Goal: Task Accomplishment & Management: Manage account settings

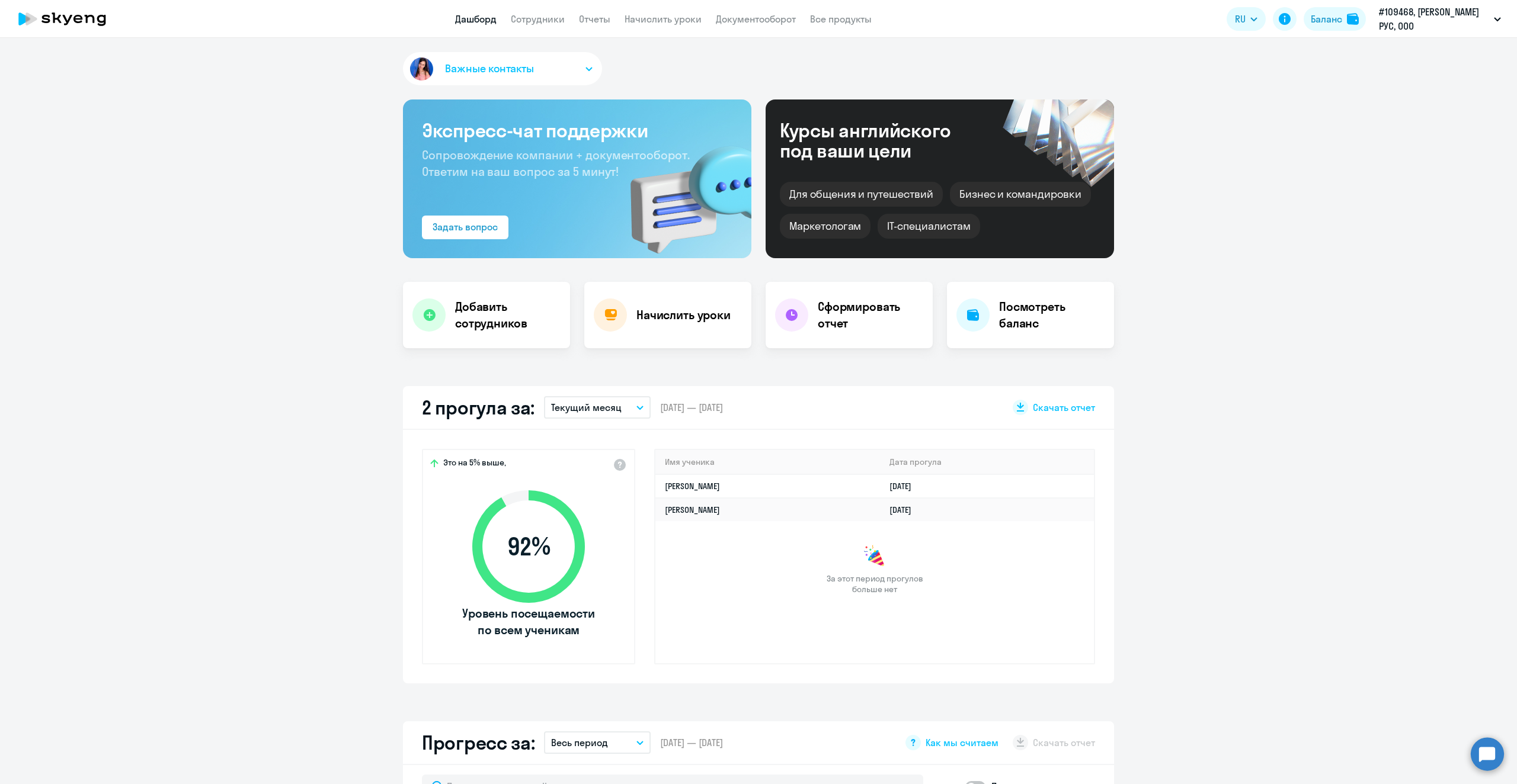
select select "30"
click at [518, 18] on link "Сотрудники" at bounding box center [538, 19] width 54 height 12
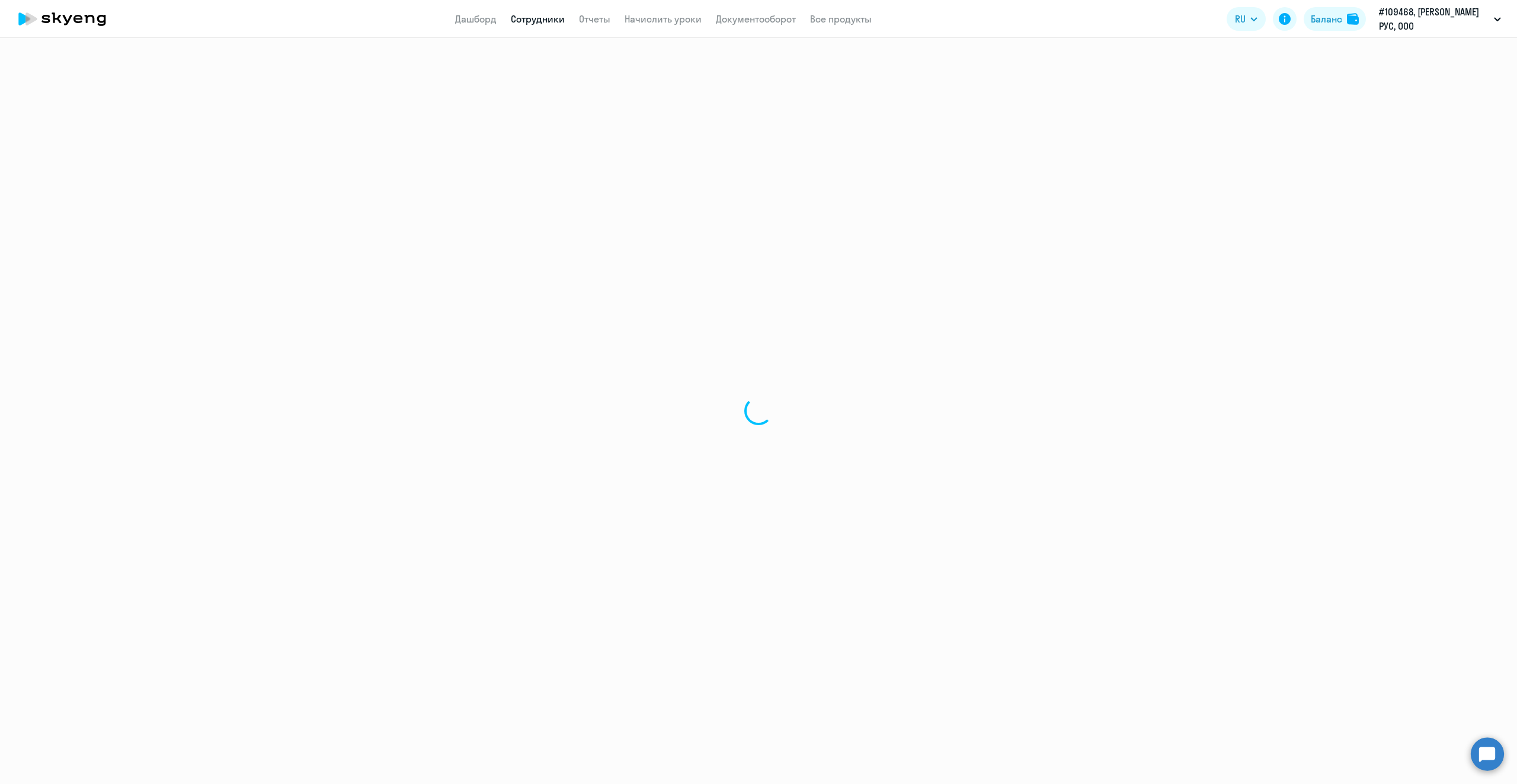
select select "30"
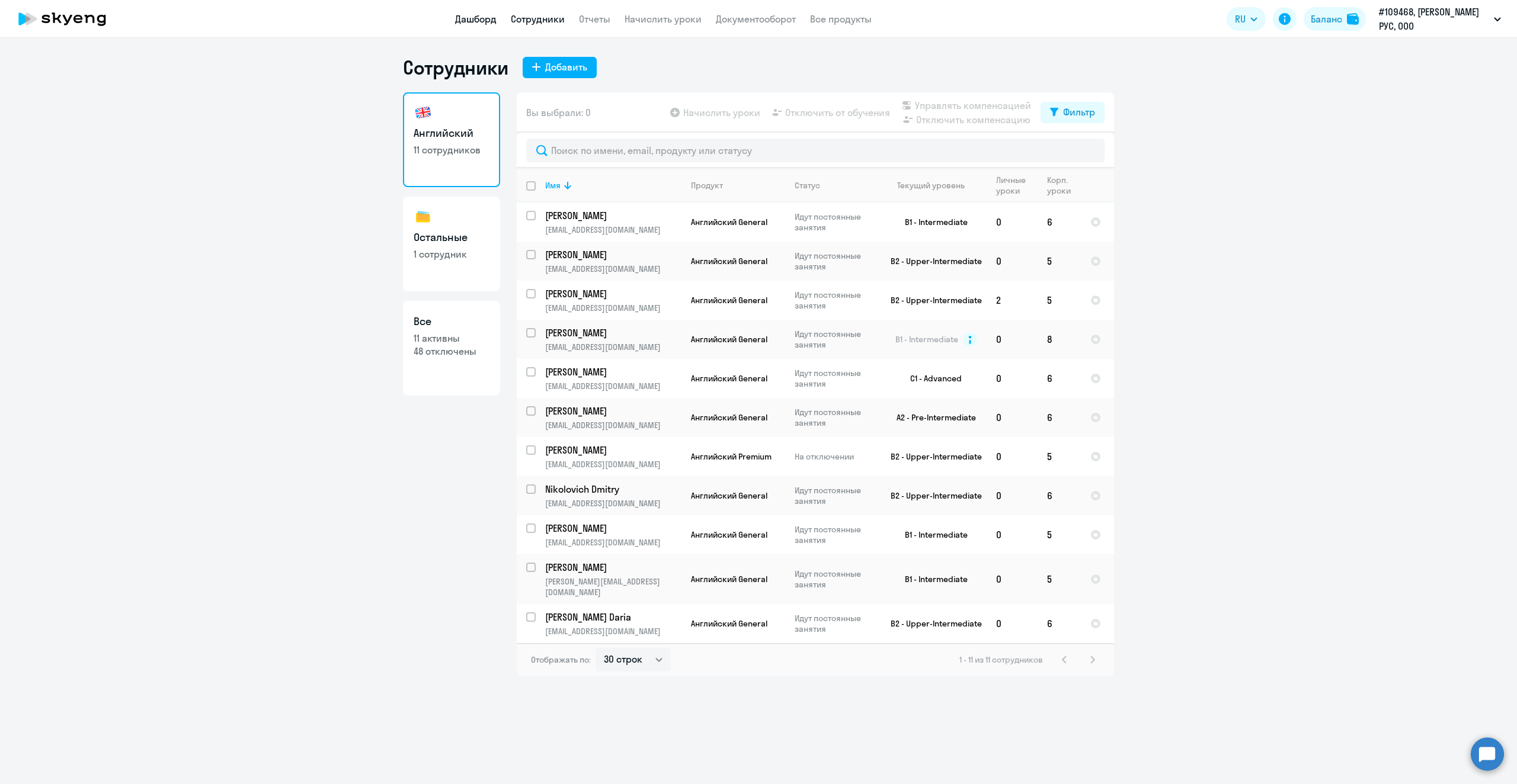
click at [476, 19] on link "Дашборд" at bounding box center [476, 19] width 42 height 12
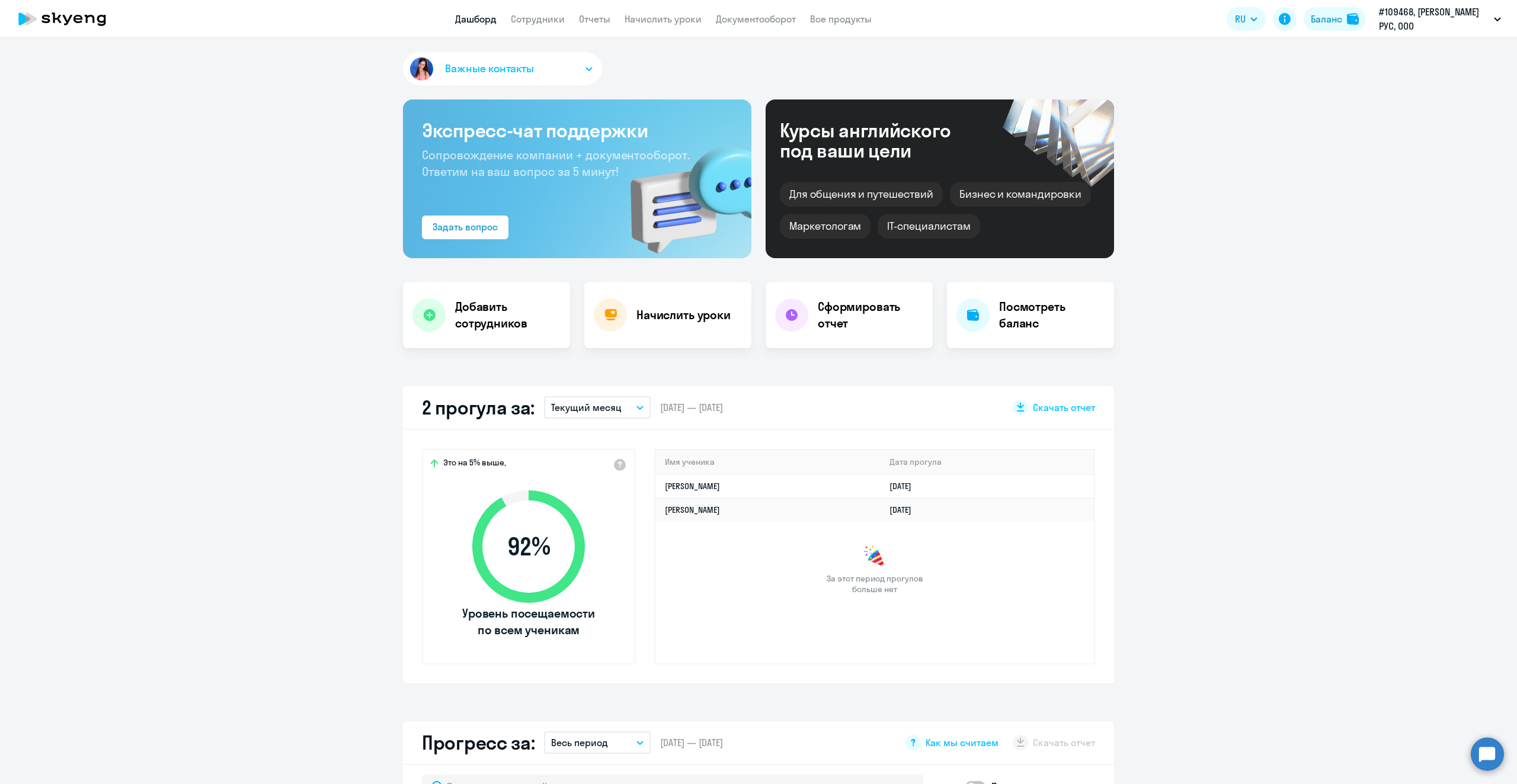
select select "30"
click at [478, 307] on h4 "Добавить сотрудников" at bounding box center [508, 315] width 105 height 33
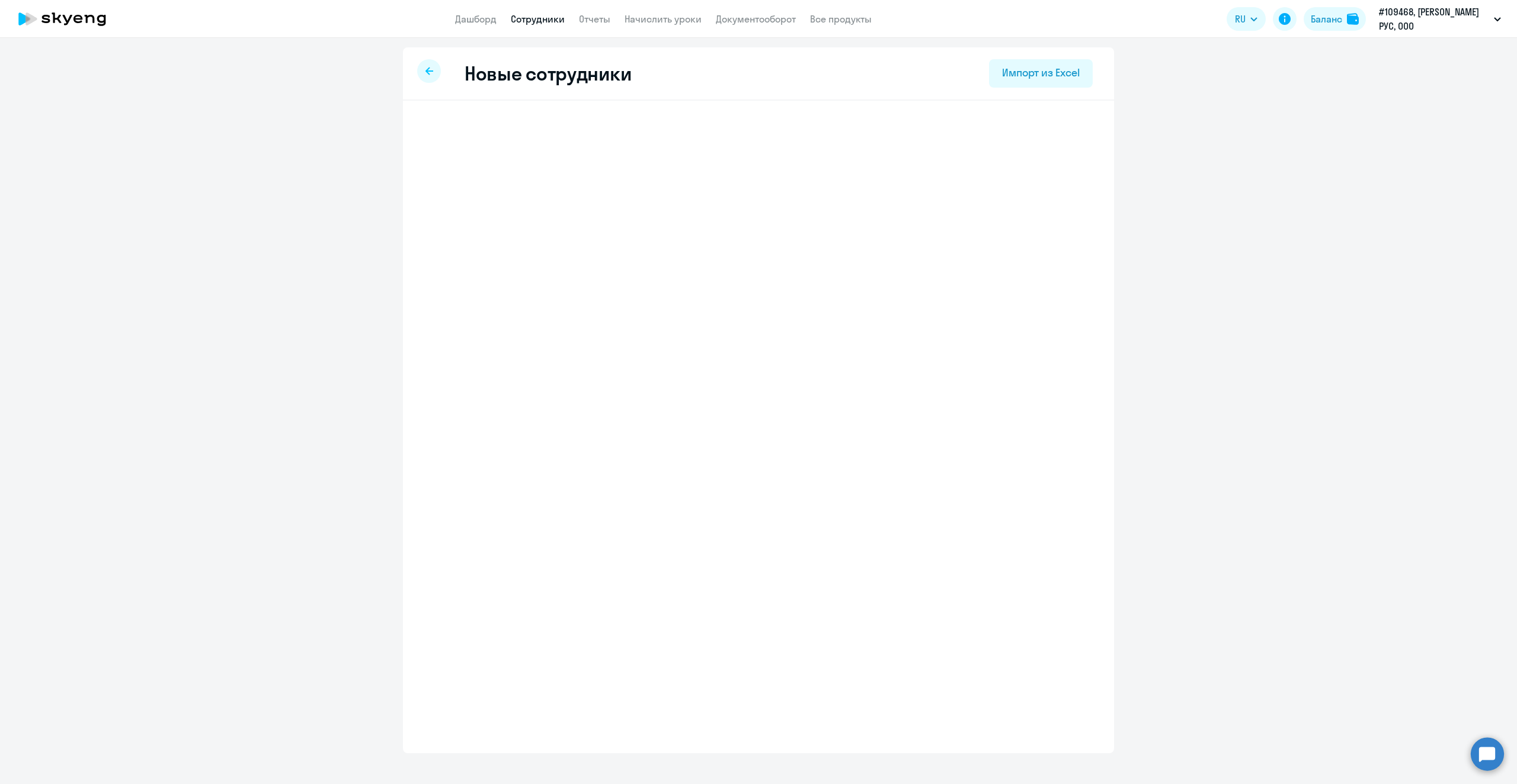
select select "english_adult_not_native_speaker"
select select "3"
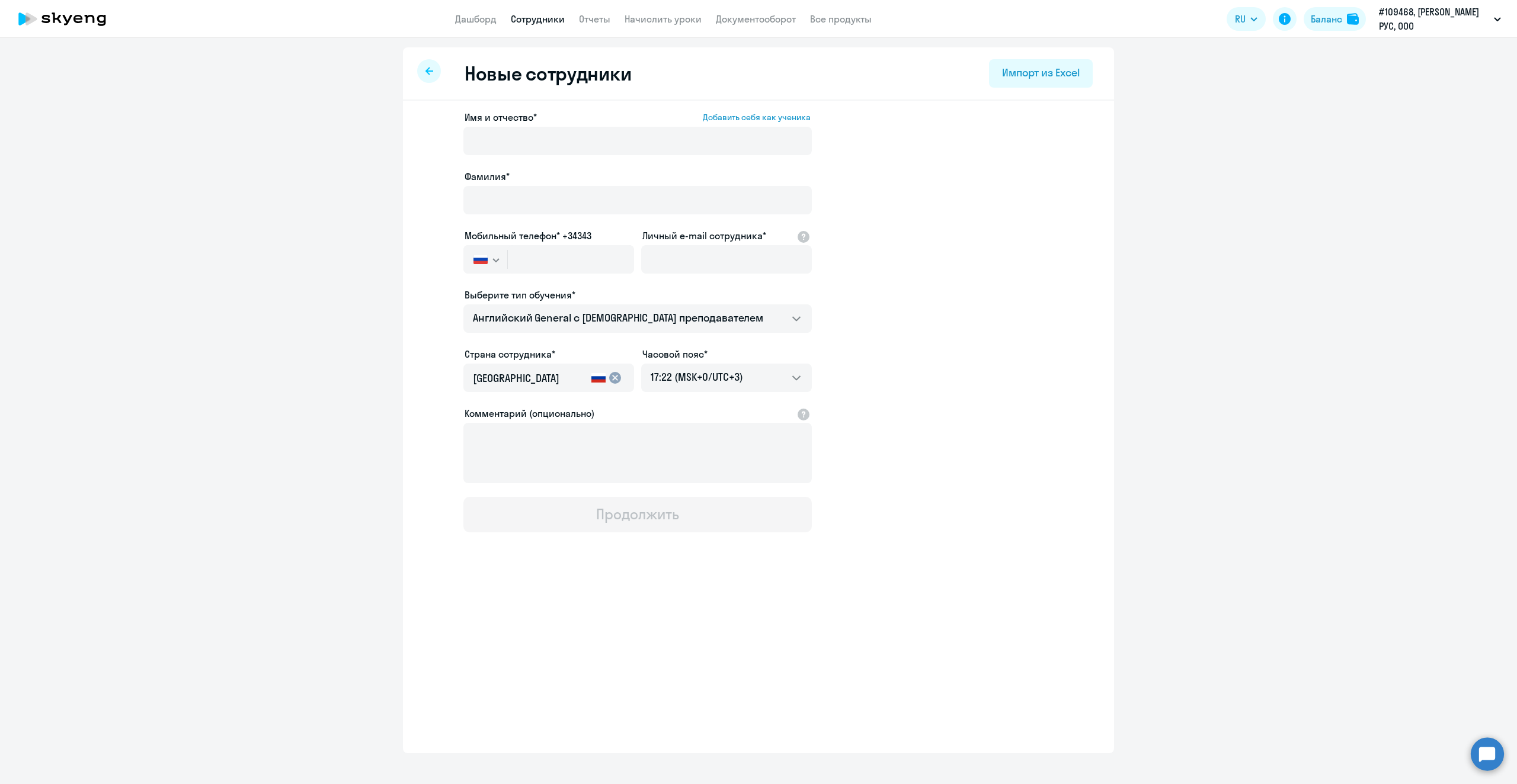
click at [428, 76] on div at bounding box center [429, 71] width 23 height 23
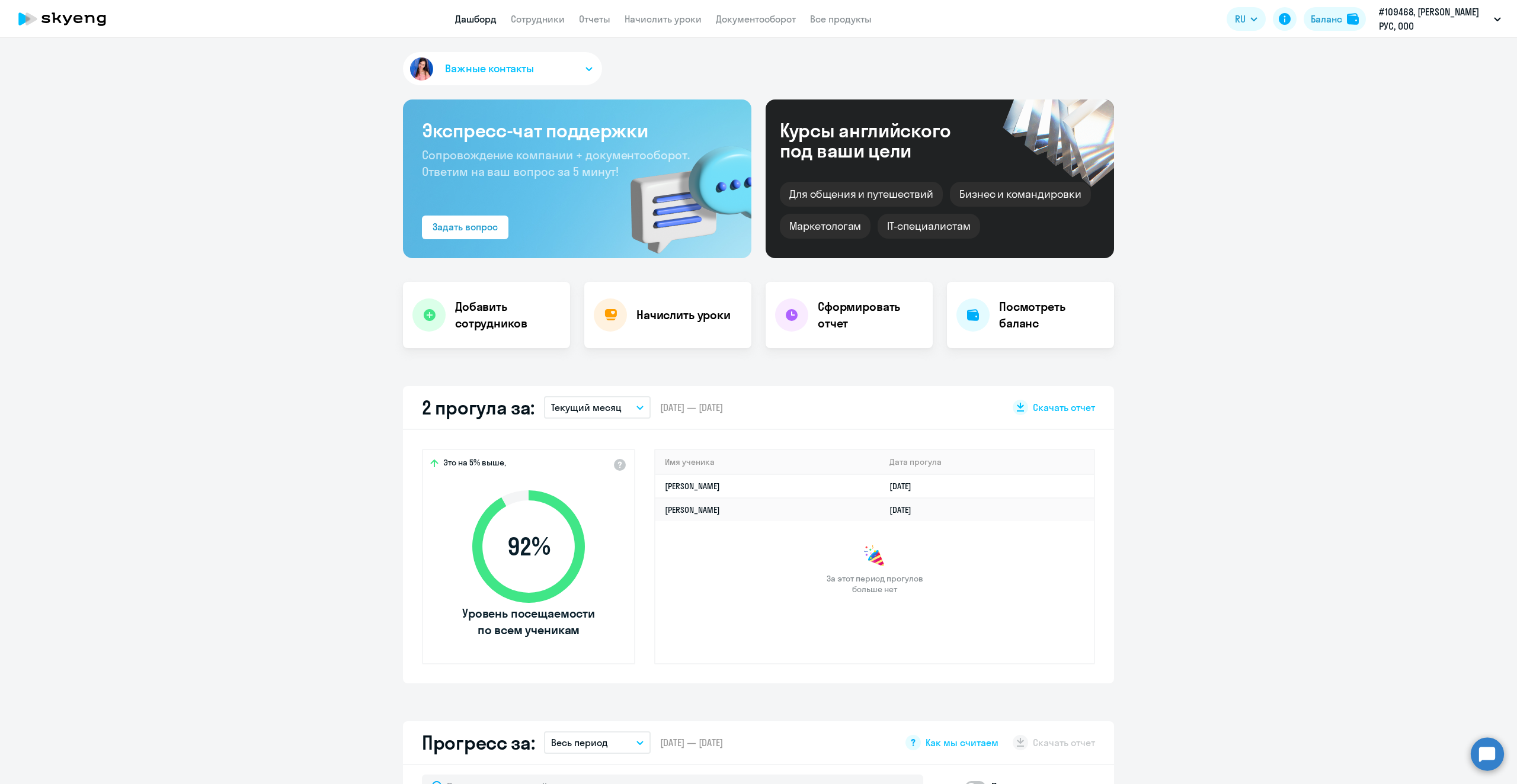
select select "30"
click at [676, 305] on div "Начислить уроки" at bounding box center [668, 315] width 167 height 66
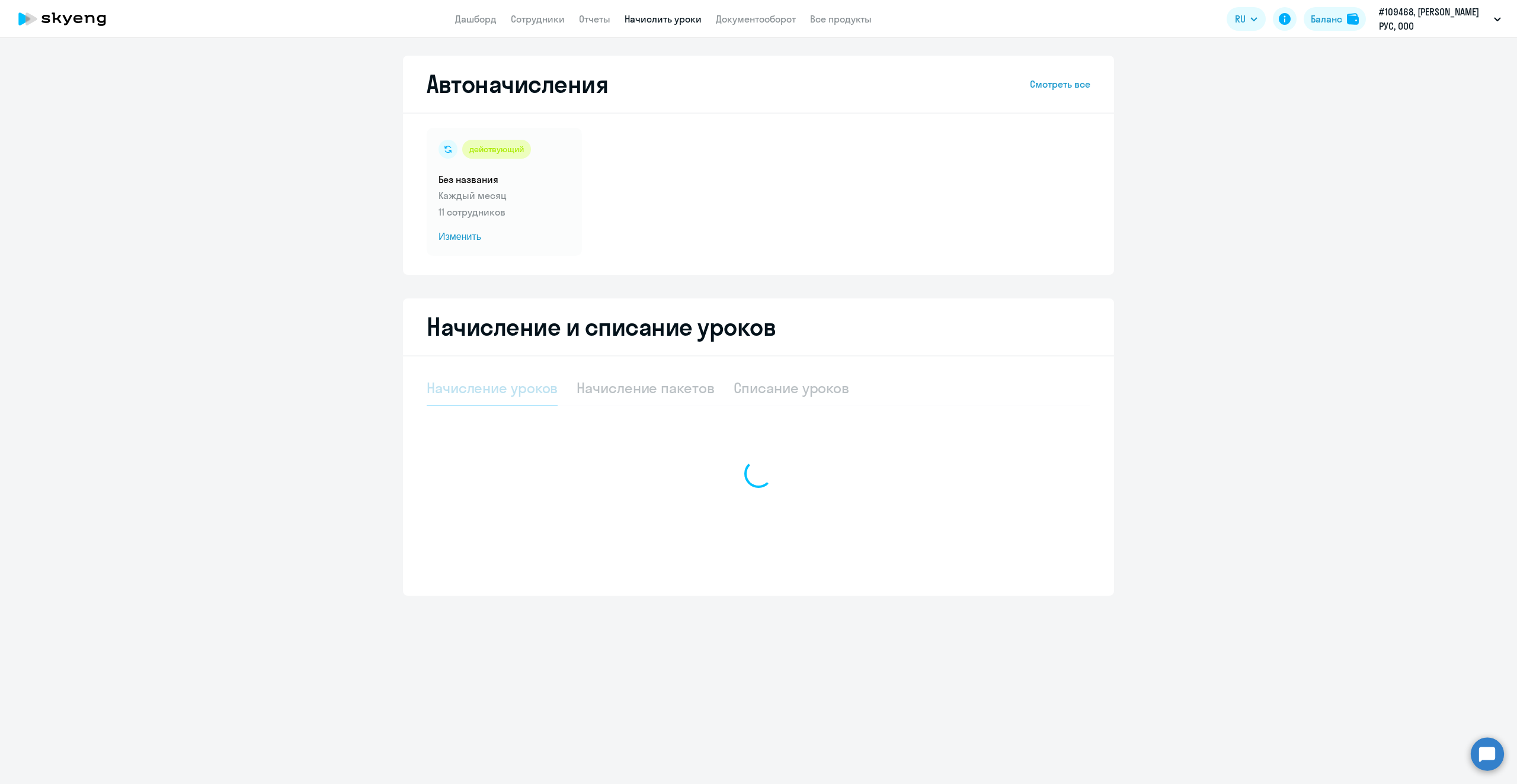
select select "10"
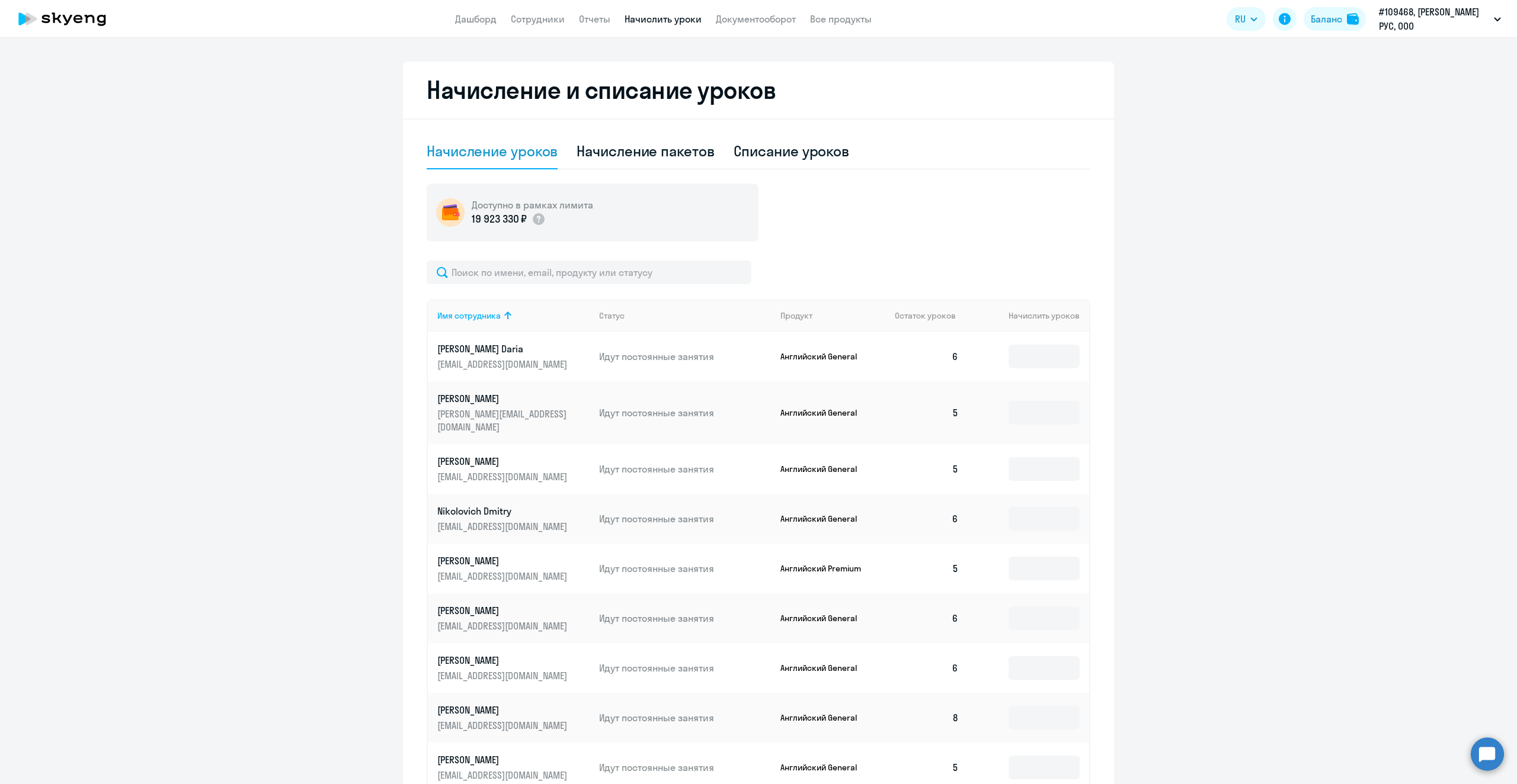
scroll to position [381, 0]
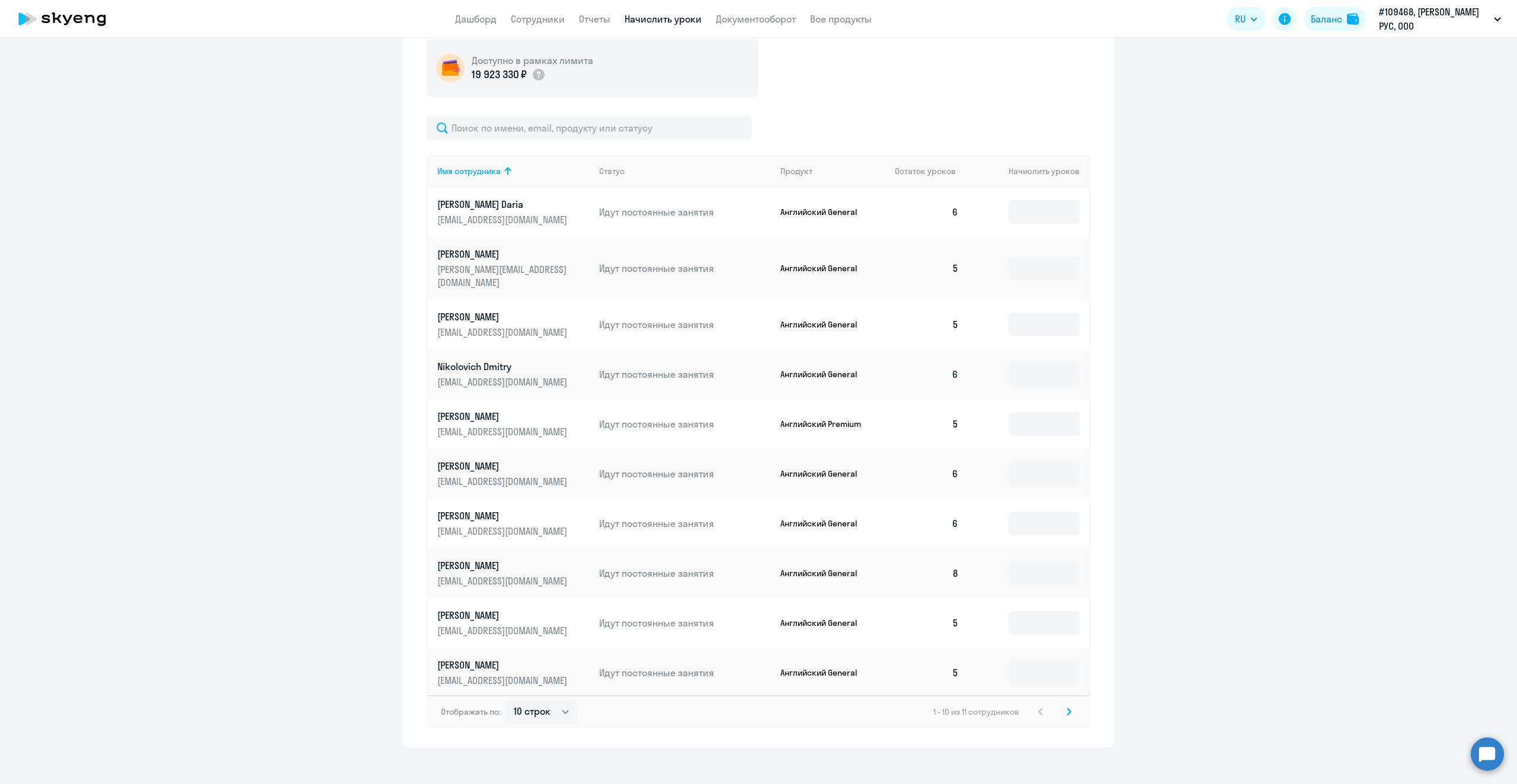
click at [452, 559] on p "[PERSON_NAME]" at bounding box center [504, 566] width 133 height 13
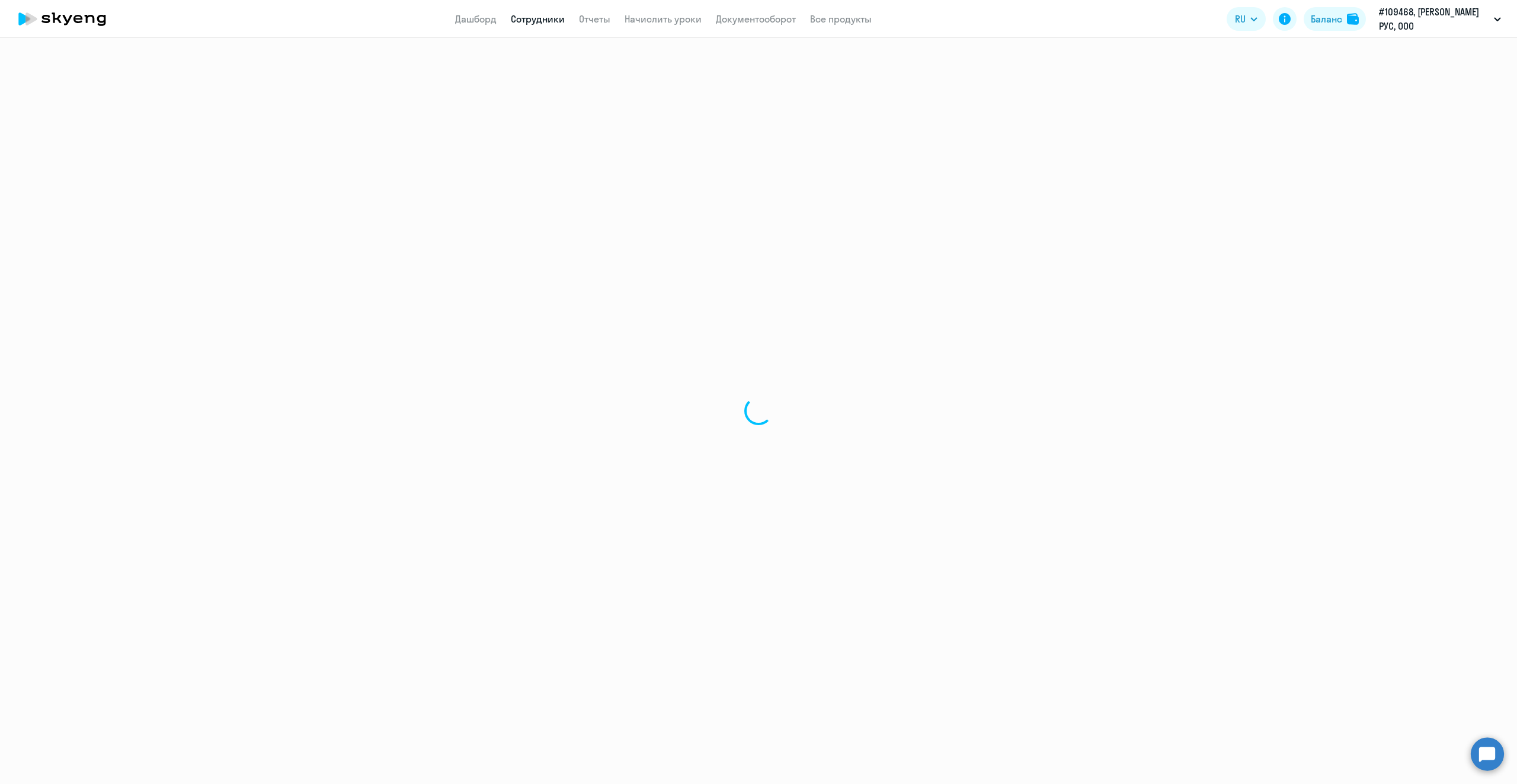
select select "english"
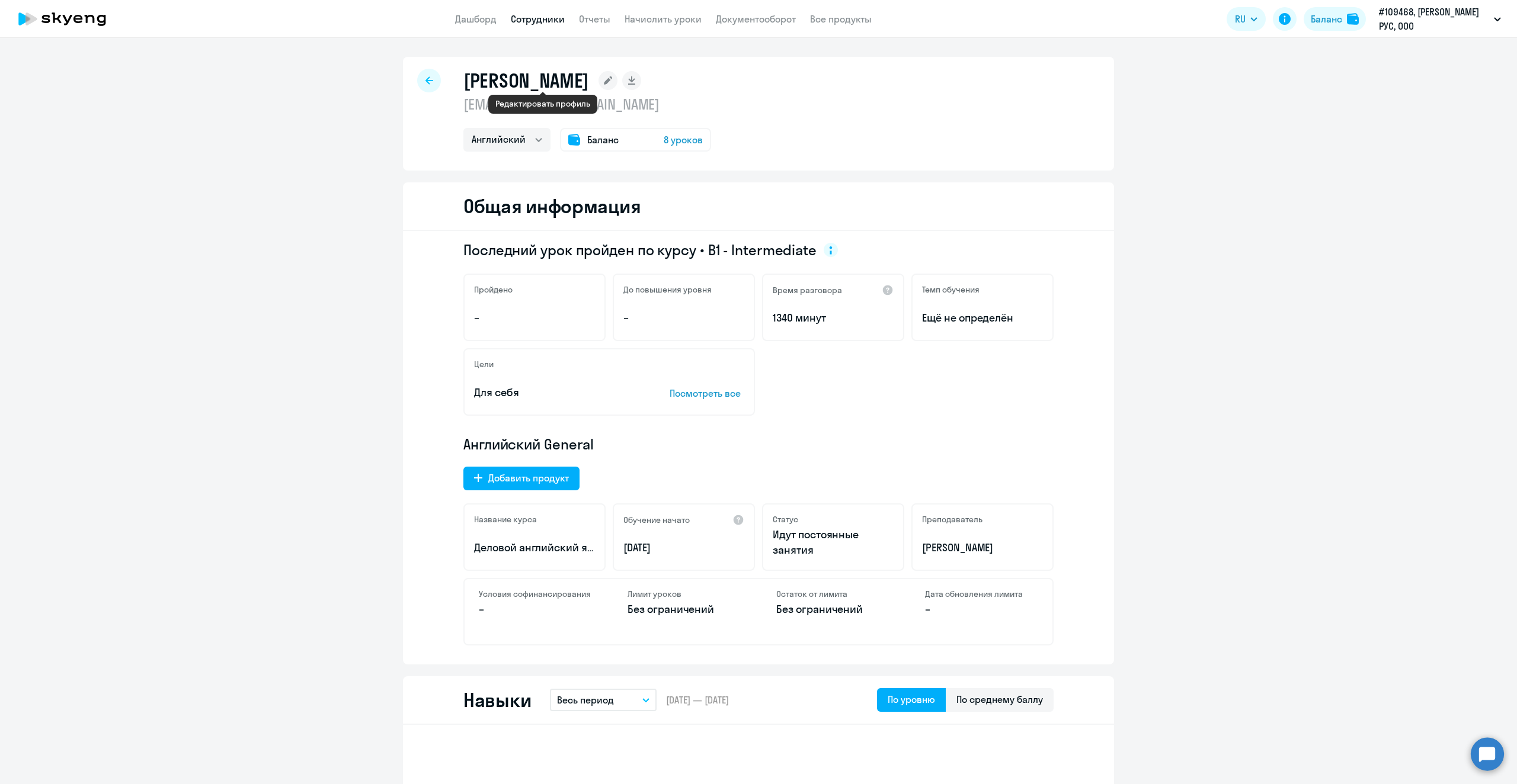
click at [604, 82] on icon at bounding box center [608, 81] width 8 height 8
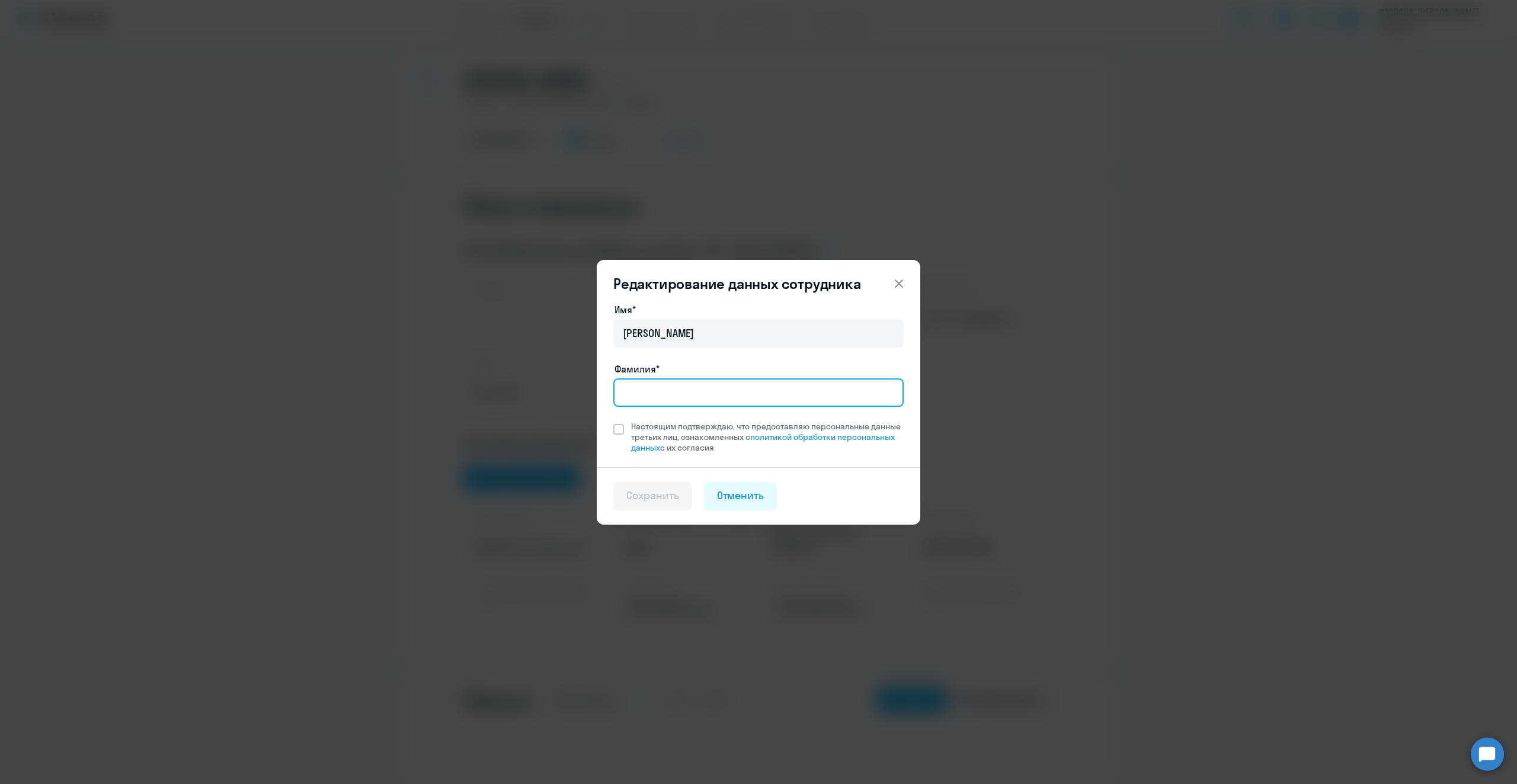
click at [684, 392] on input "Фамилия*" at bounding box center [758, 393] width 291 height 29
type input "[PERSON_NAME]"
click at [621, 430] on span at bounding box center [619, 429] width 10 height 10
click at [614, 421] on input "Настоящим подтверждаю, что предоставляю персональные данные третьих лиц, ознако…" at bounding box center [613, 420] width 1 height 1
checkbox input "true"
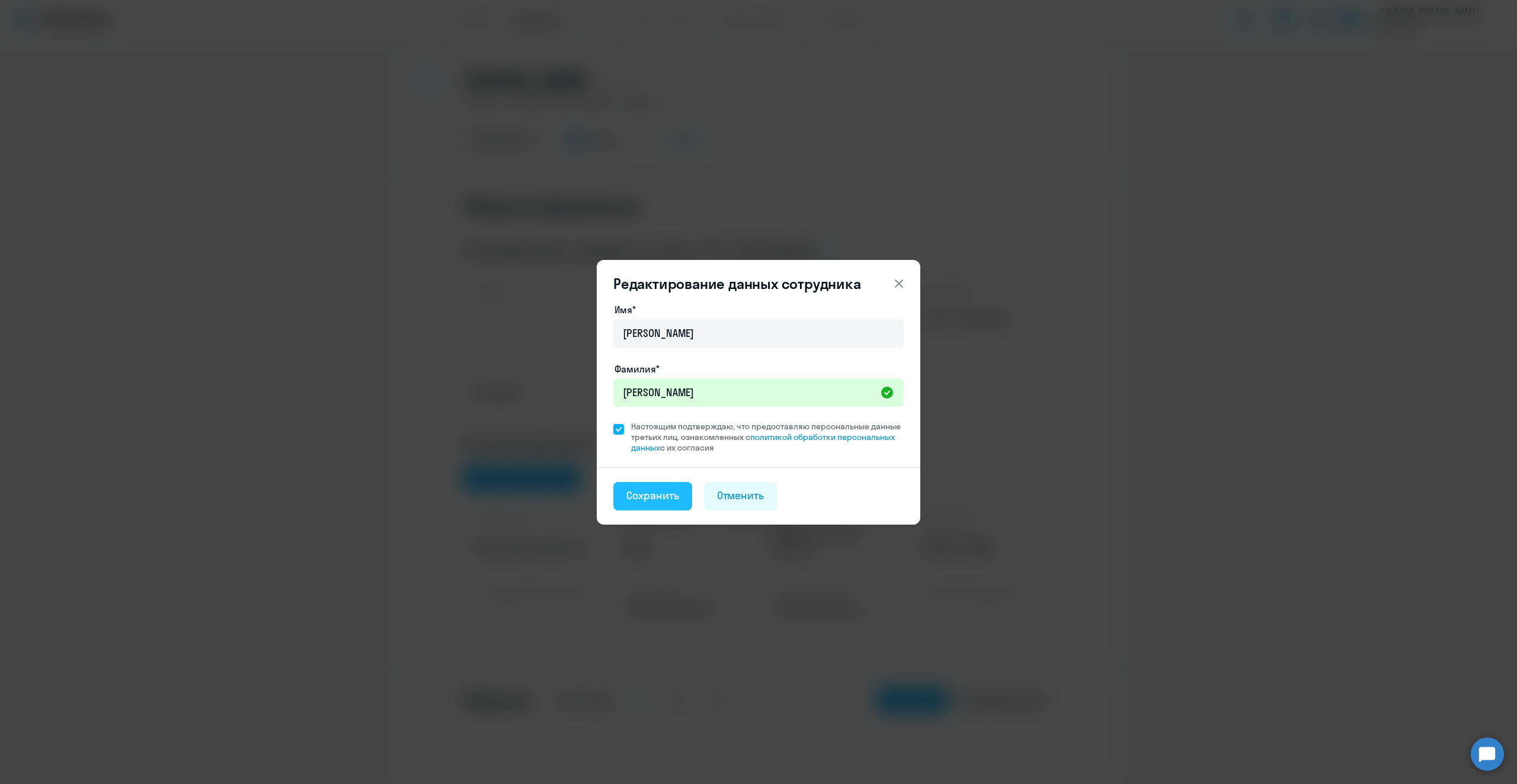
click at [638, 493] on div "Сохранить" at bounding box center [653, 496] width 53 height 16
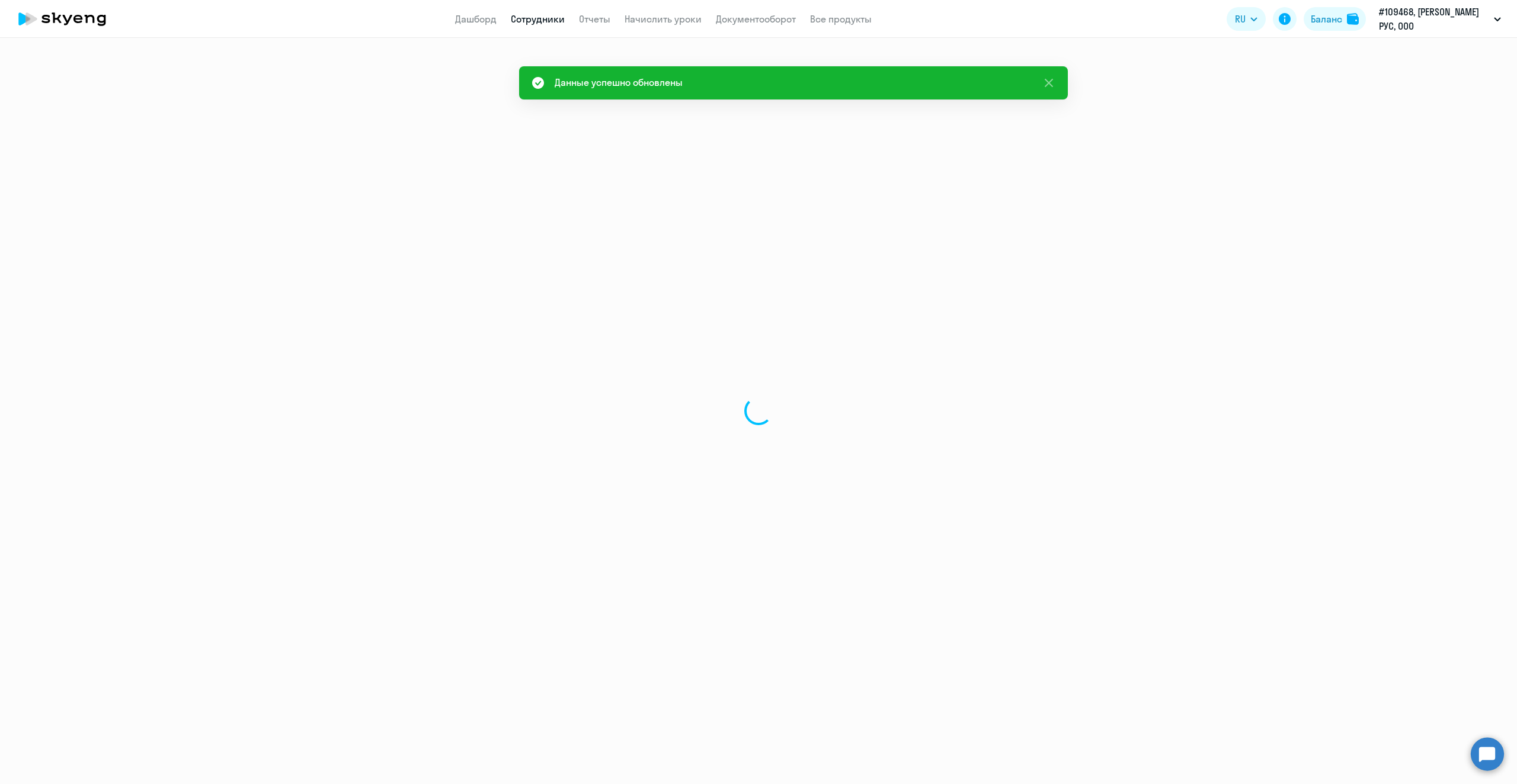
select select "english"
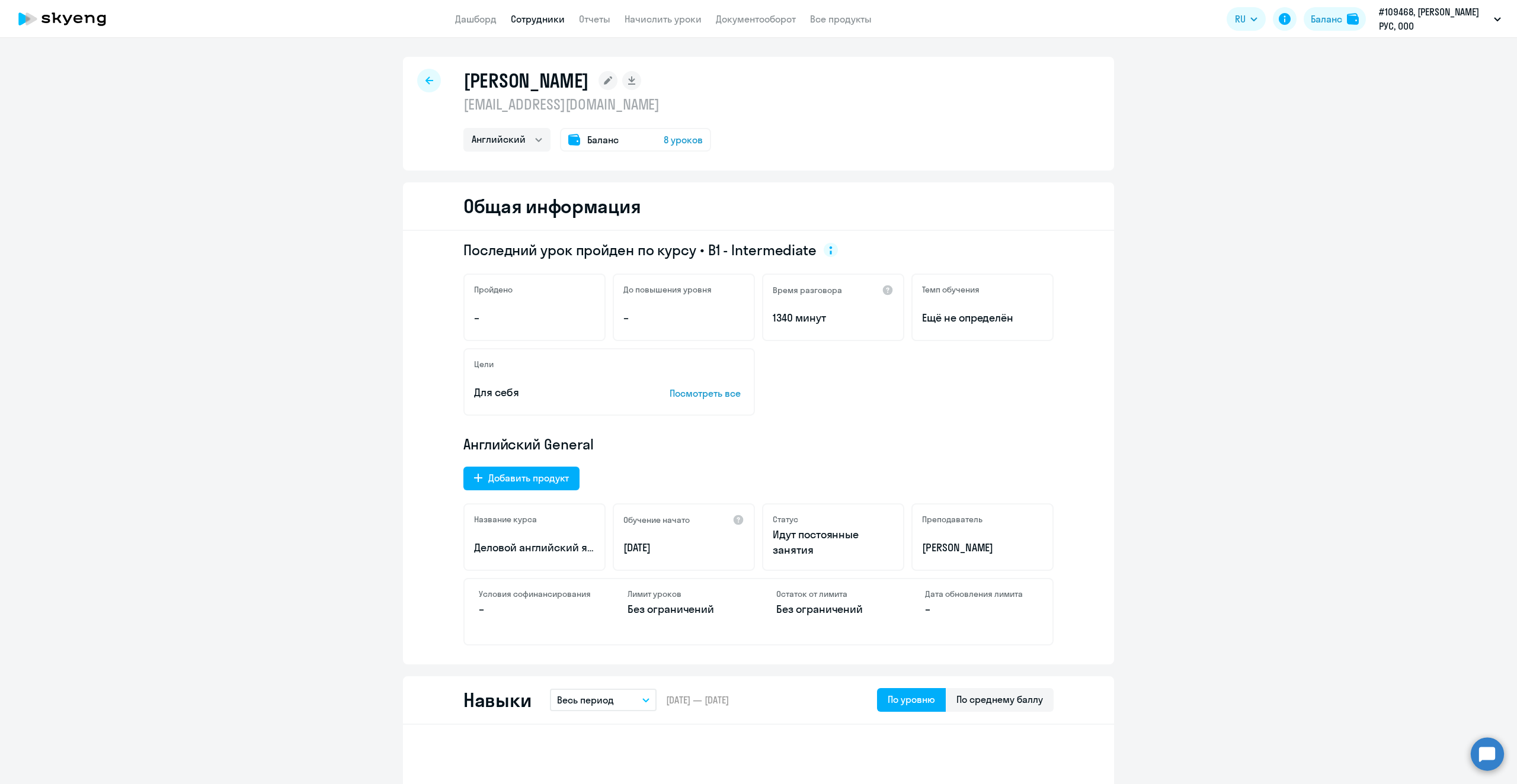
click at [417, 78] on div at bounding box center [429, 81] width 23 height 23
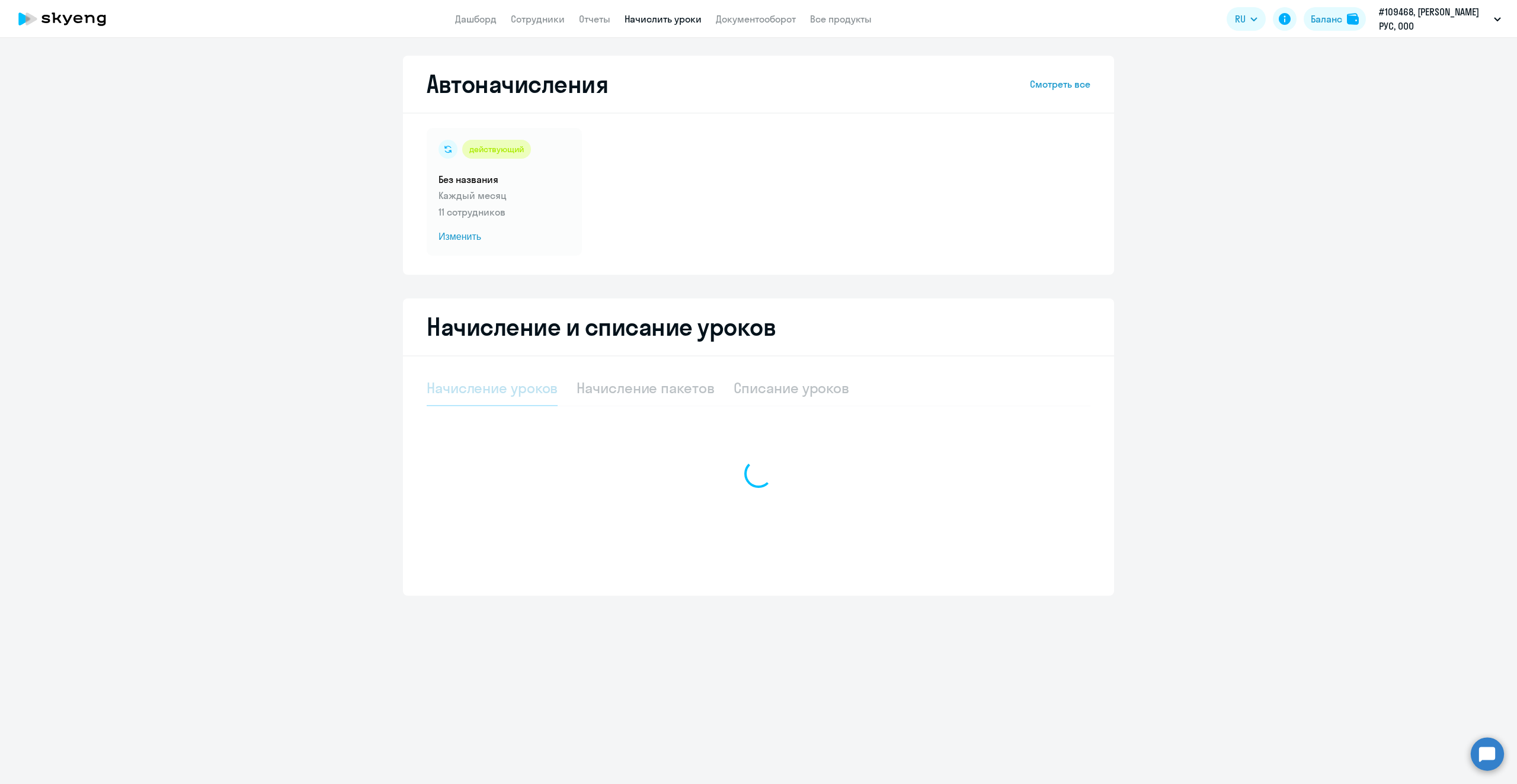
select select "10"
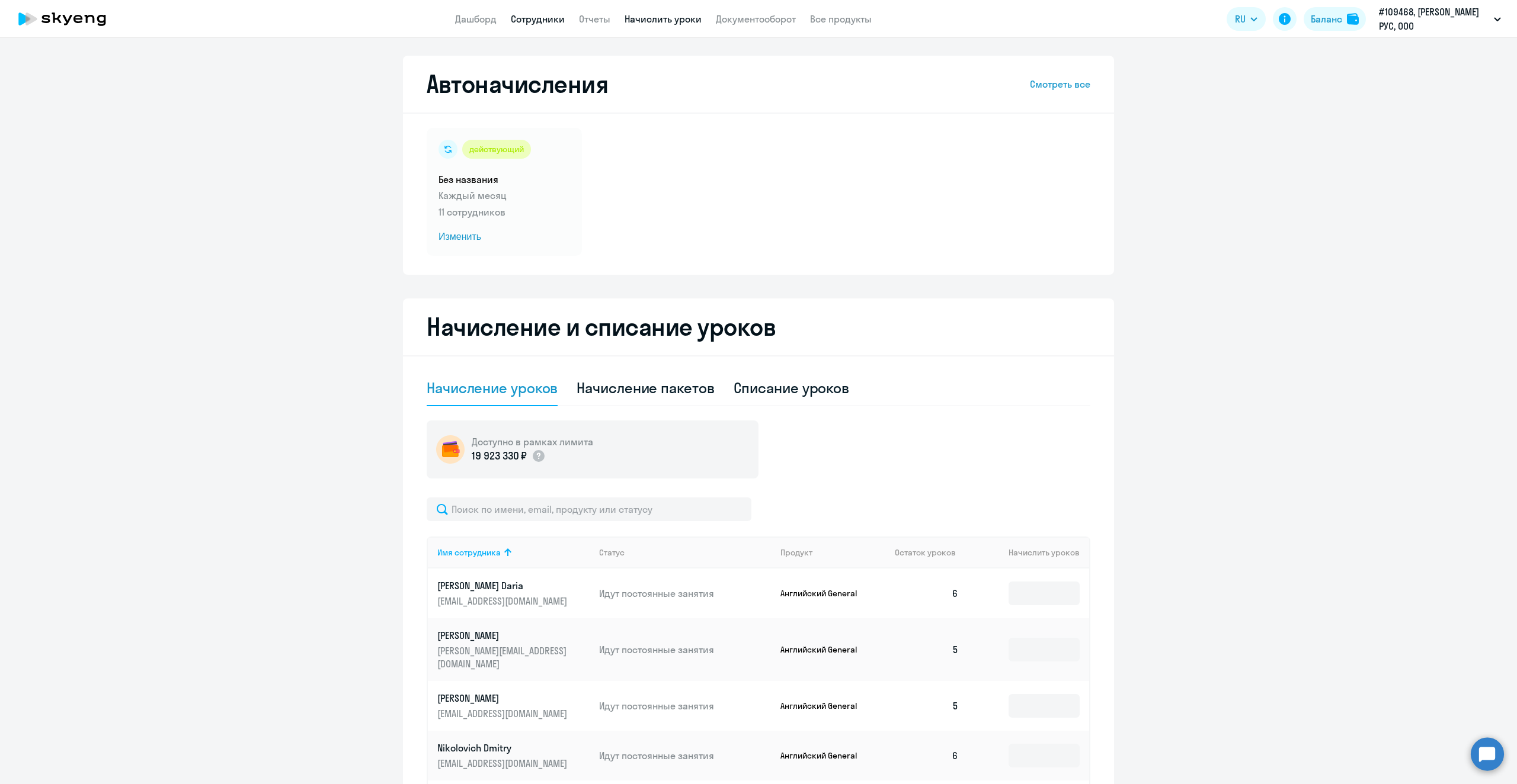
click at [545, 22] on link "Сотрудники" at bounding box center [538, 19] width 54 height 12
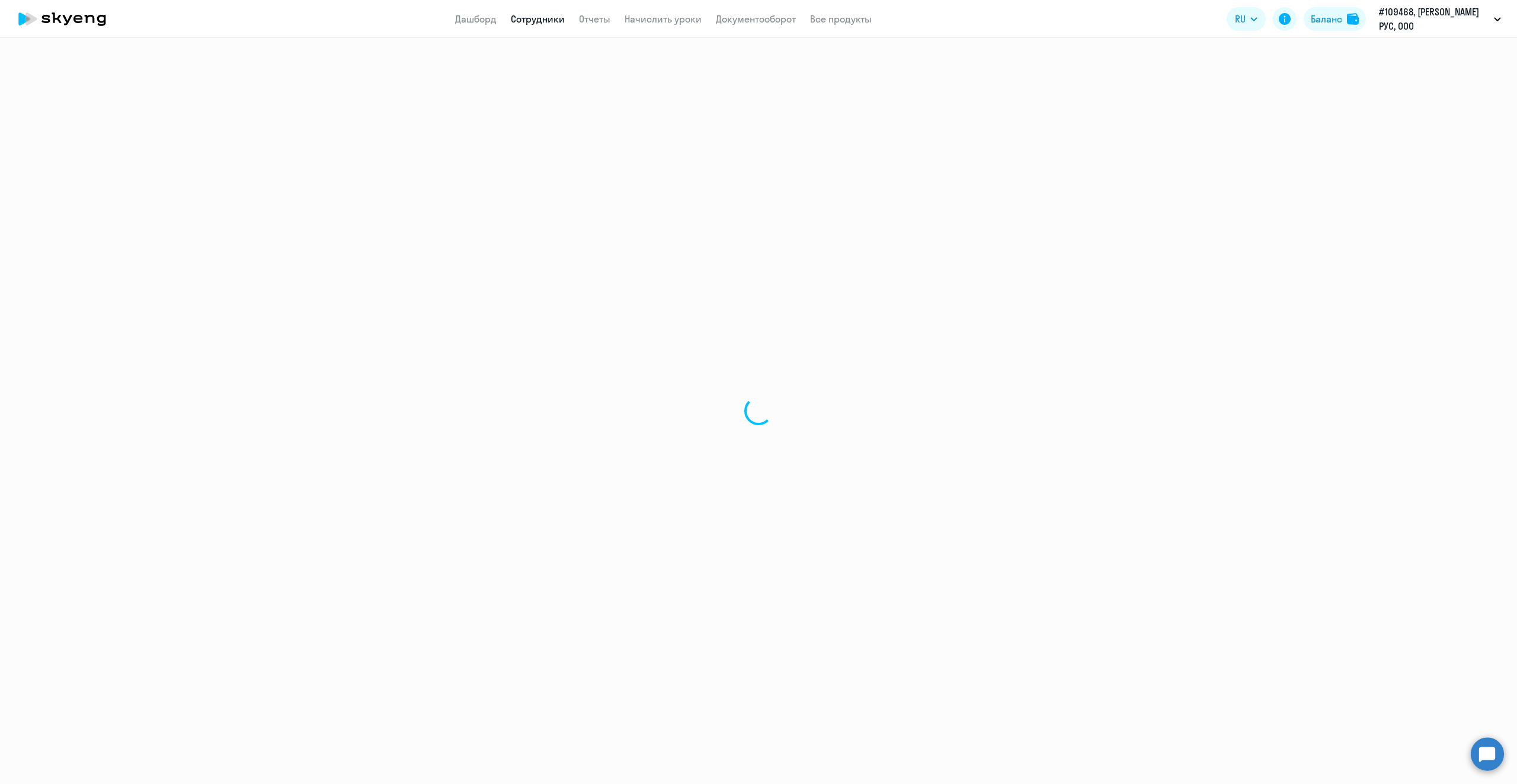
select select "30"
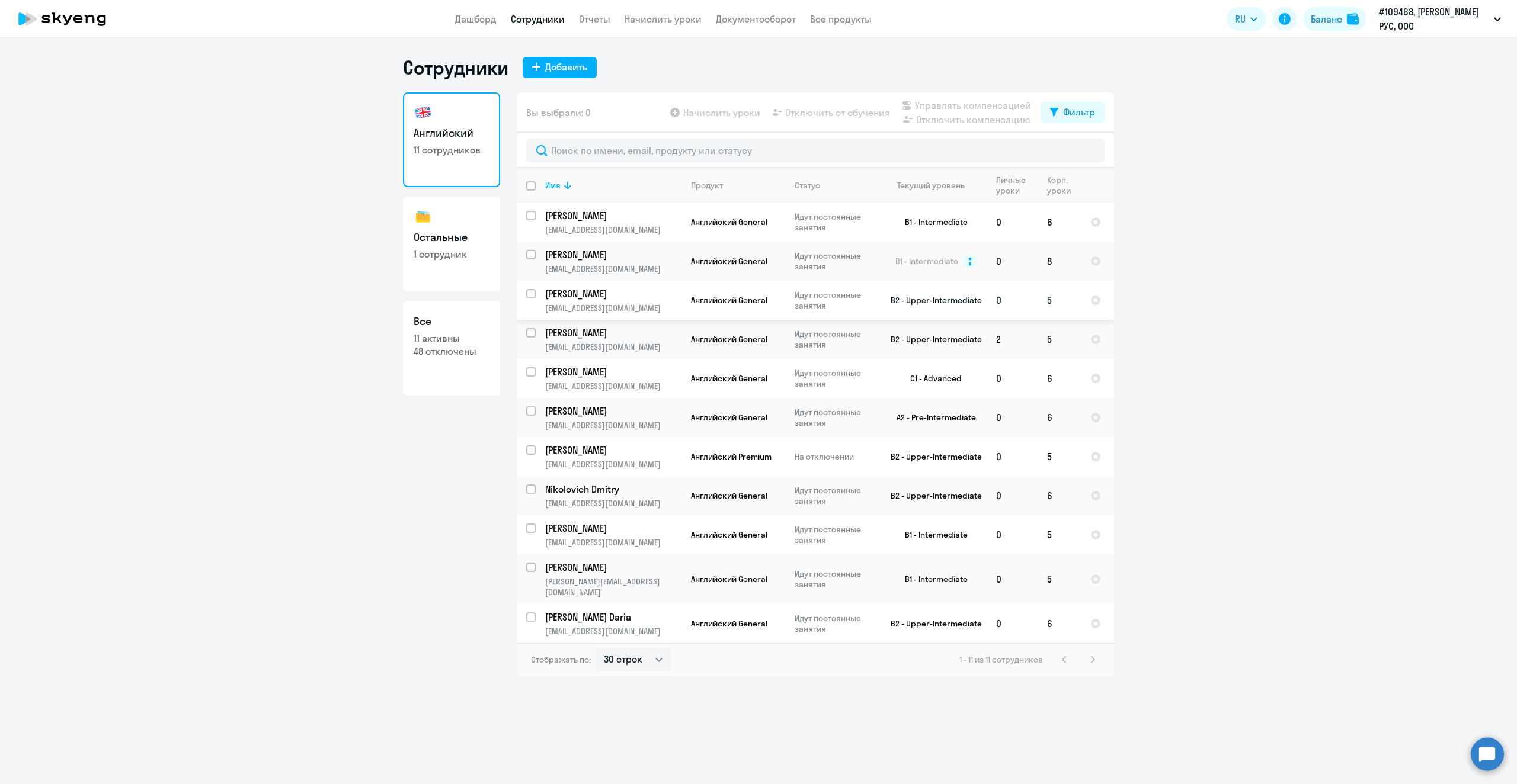
click at [529, 296] on input "select row 11088650" at bounding box center [538, 301] width 23 height 23
click at [527, 295] on input "deselect row 11088650" at bounding box center [538, 301] width 23 height 23
checkbox input "false"
click at [583, 11] on app-header "Дашборд Сотрудники Отчеты Начислить уроки Документооборот Все продукты Дашборд …" at bounding box center [758, 19] width 1517 height 38
click at [584, 19] on link "Отчеты" at bounding box center [595, 19] width 31 height 12
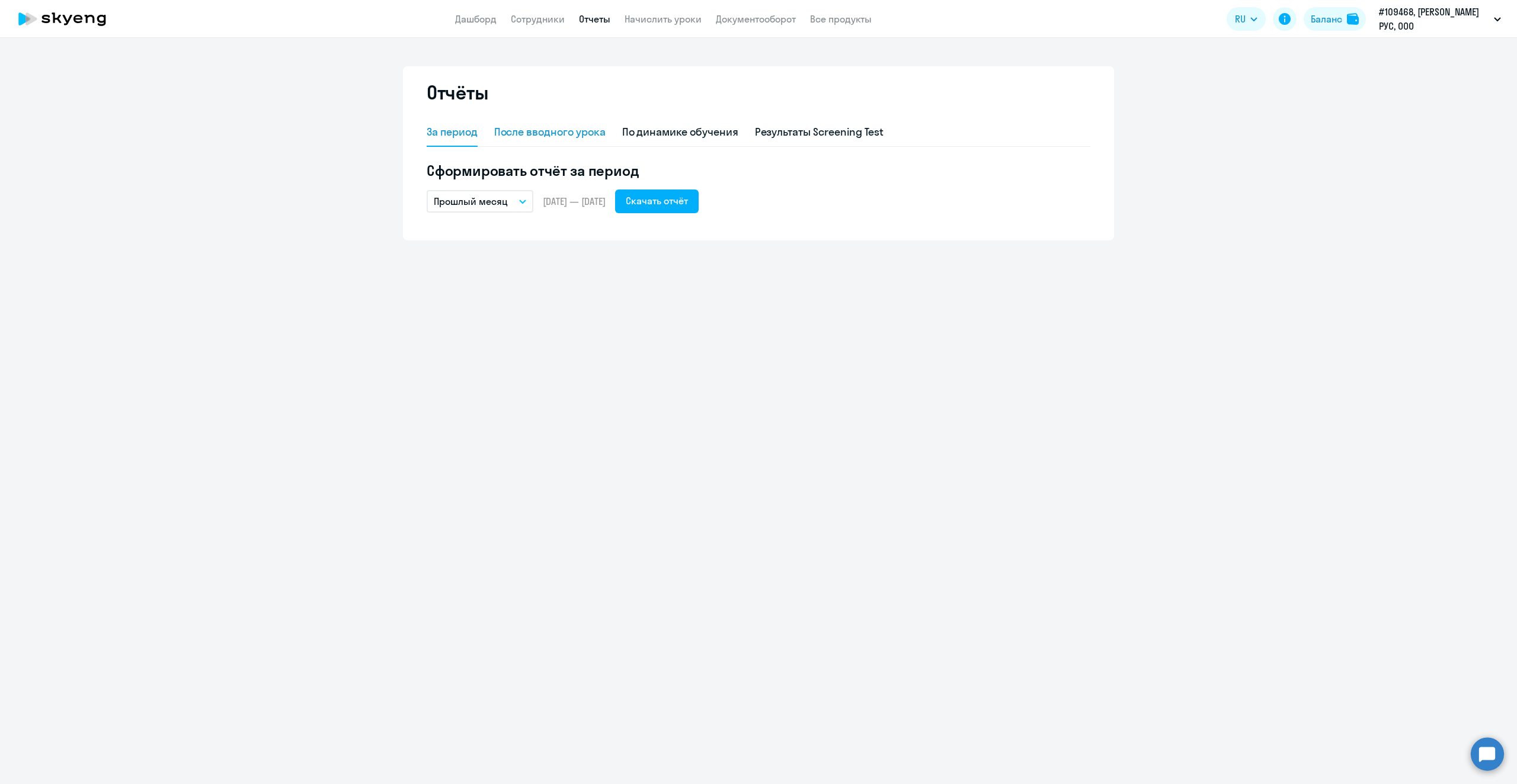
click at [572, 126] on div "После вводного урока" at bounding box center [549, 132] width 111 height 16
select select "10"
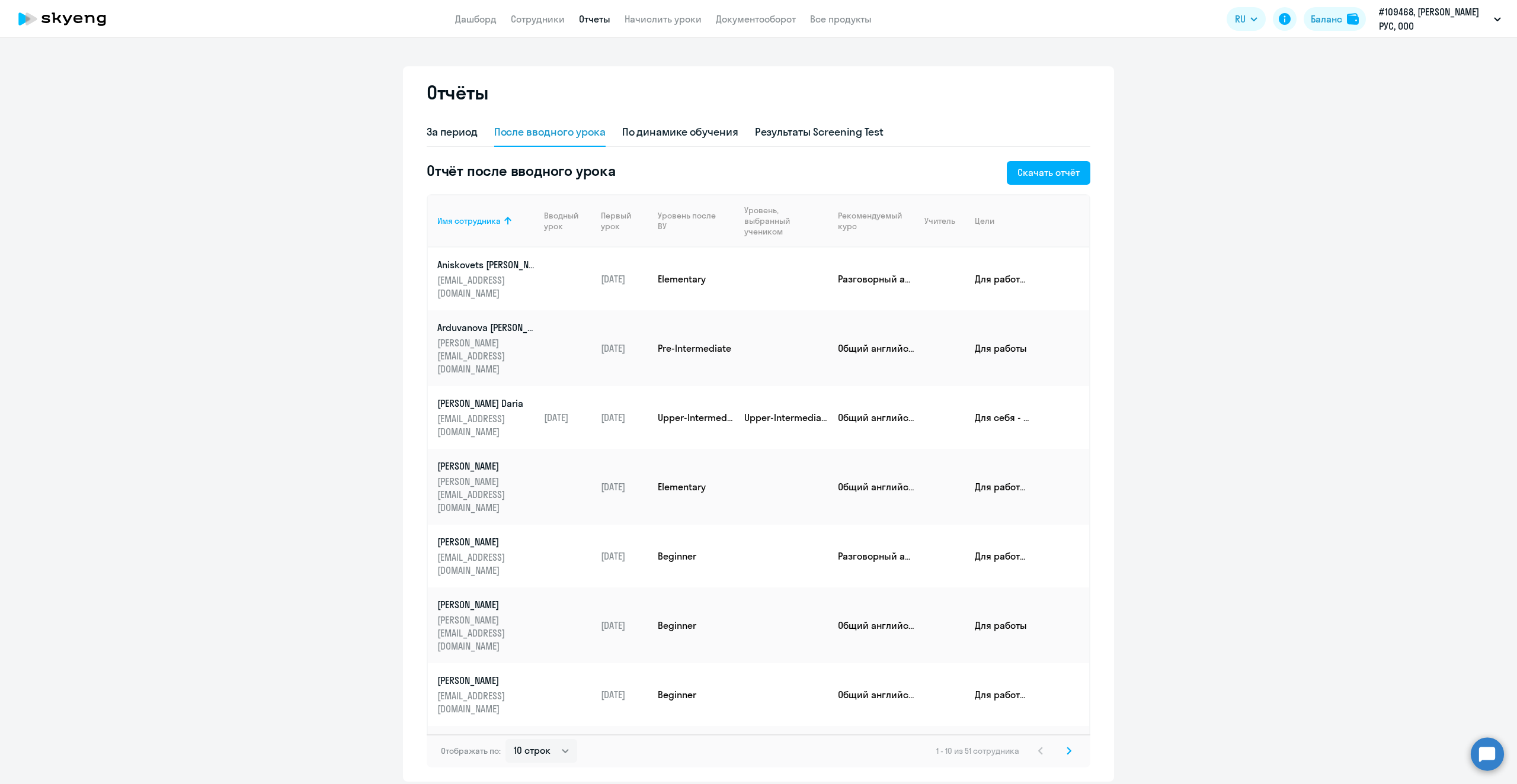
click at [480, 25] on app-menu-item-link "Дашборд" at bounding box center [476, 19] width 42 height 15
click at [478, 19] on link "Дашборд" at bounding box center [476, 19] width 42 height 12
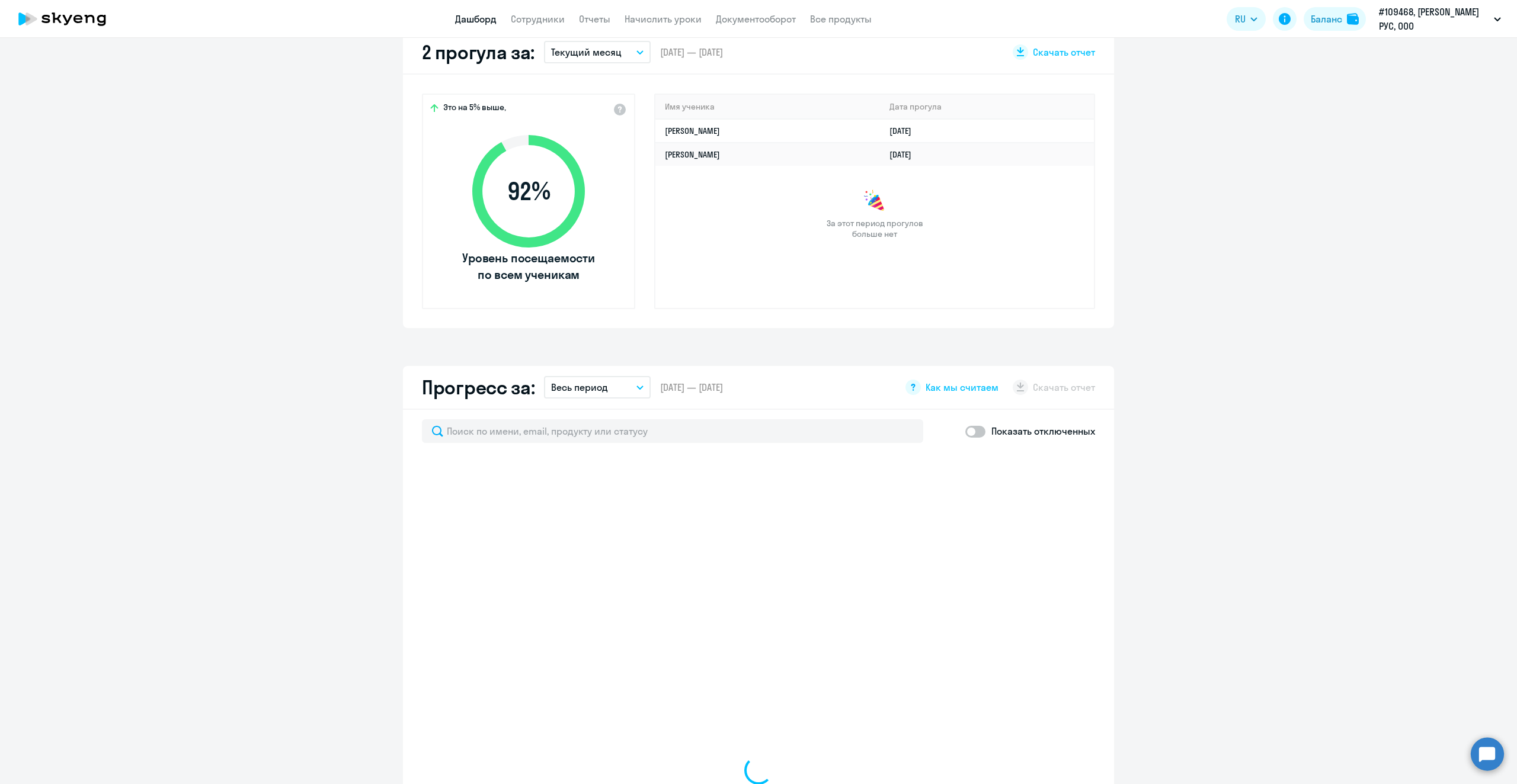
scroll to position [296, 0]
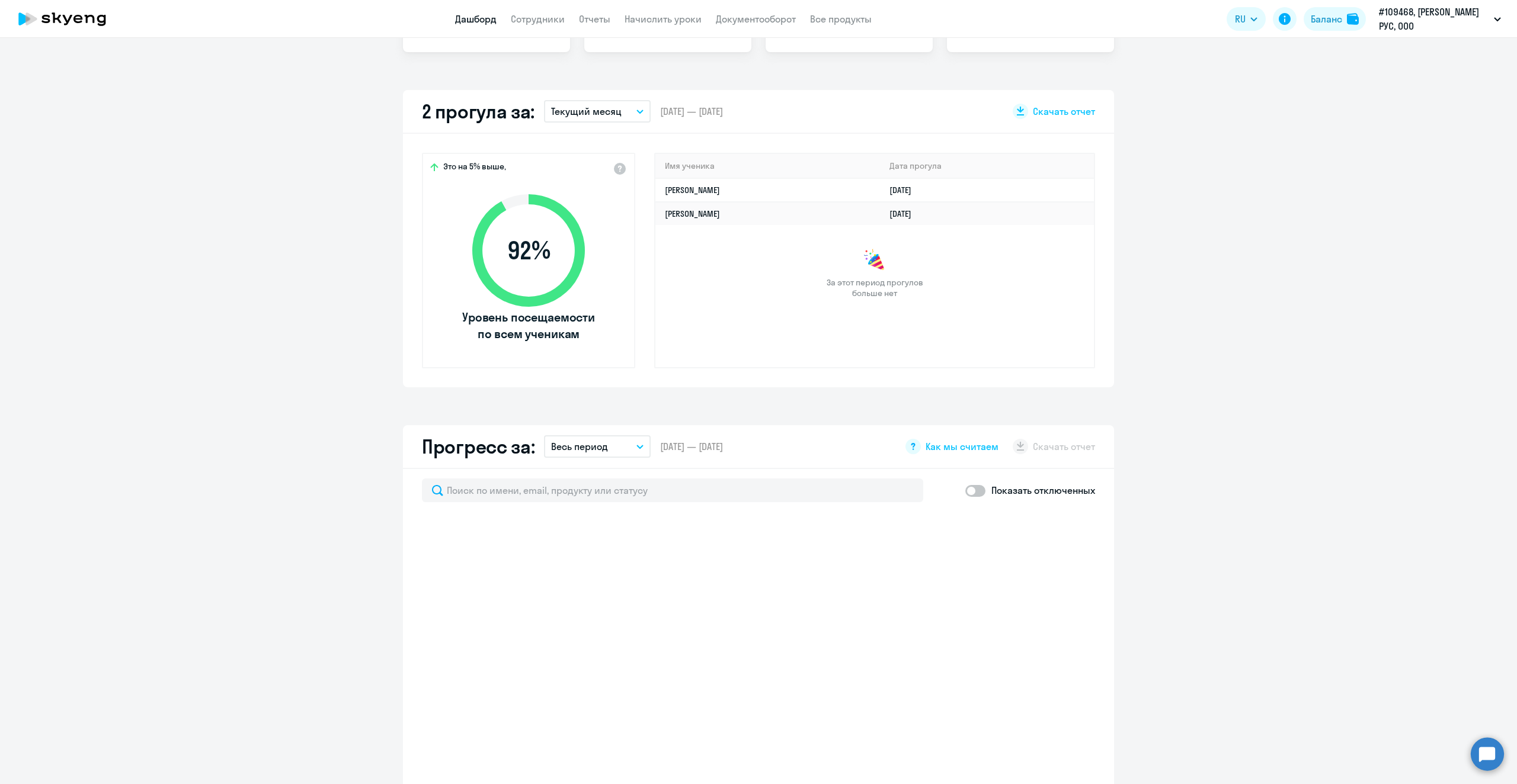
select select "30"
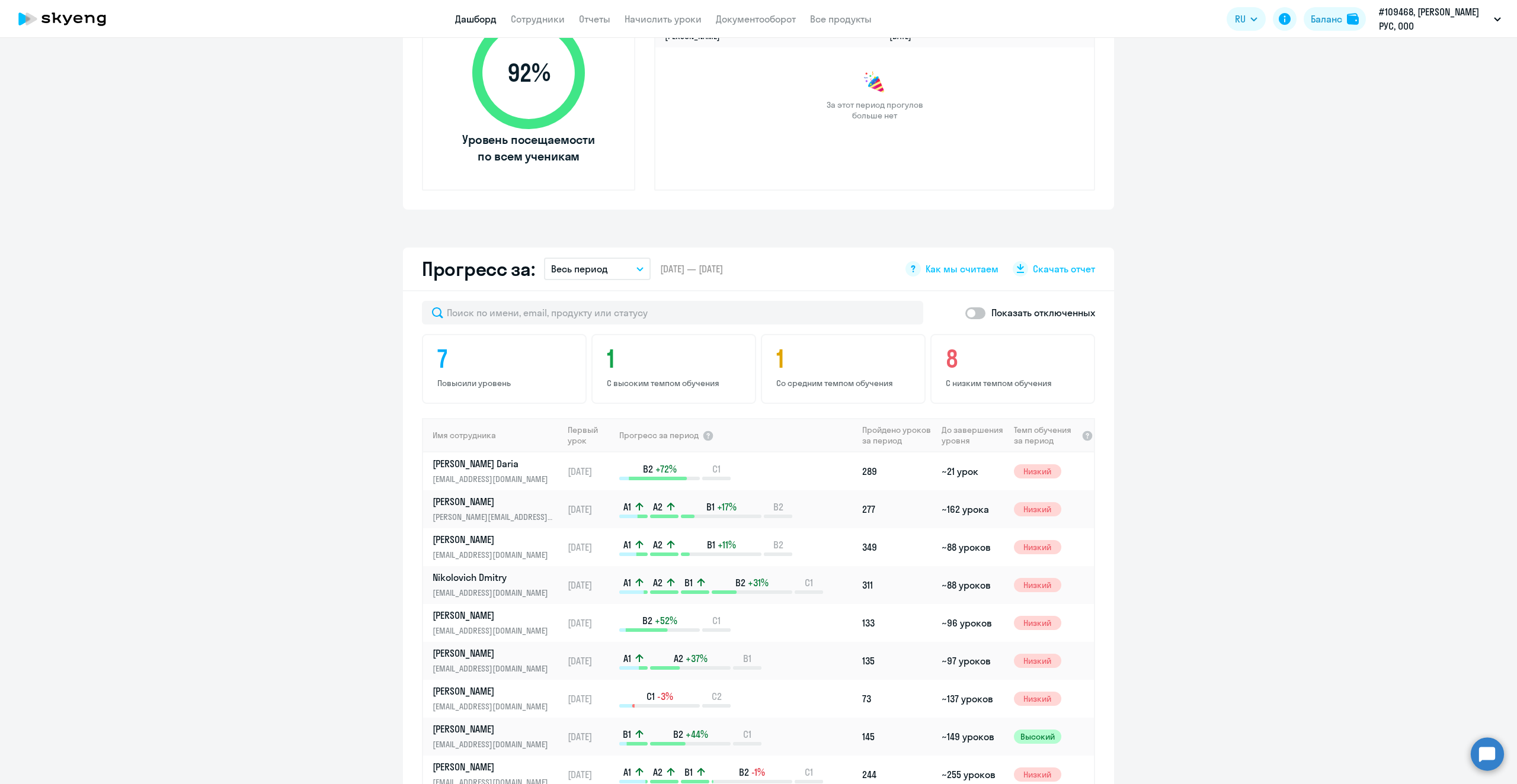
scroll to position [592, 0]
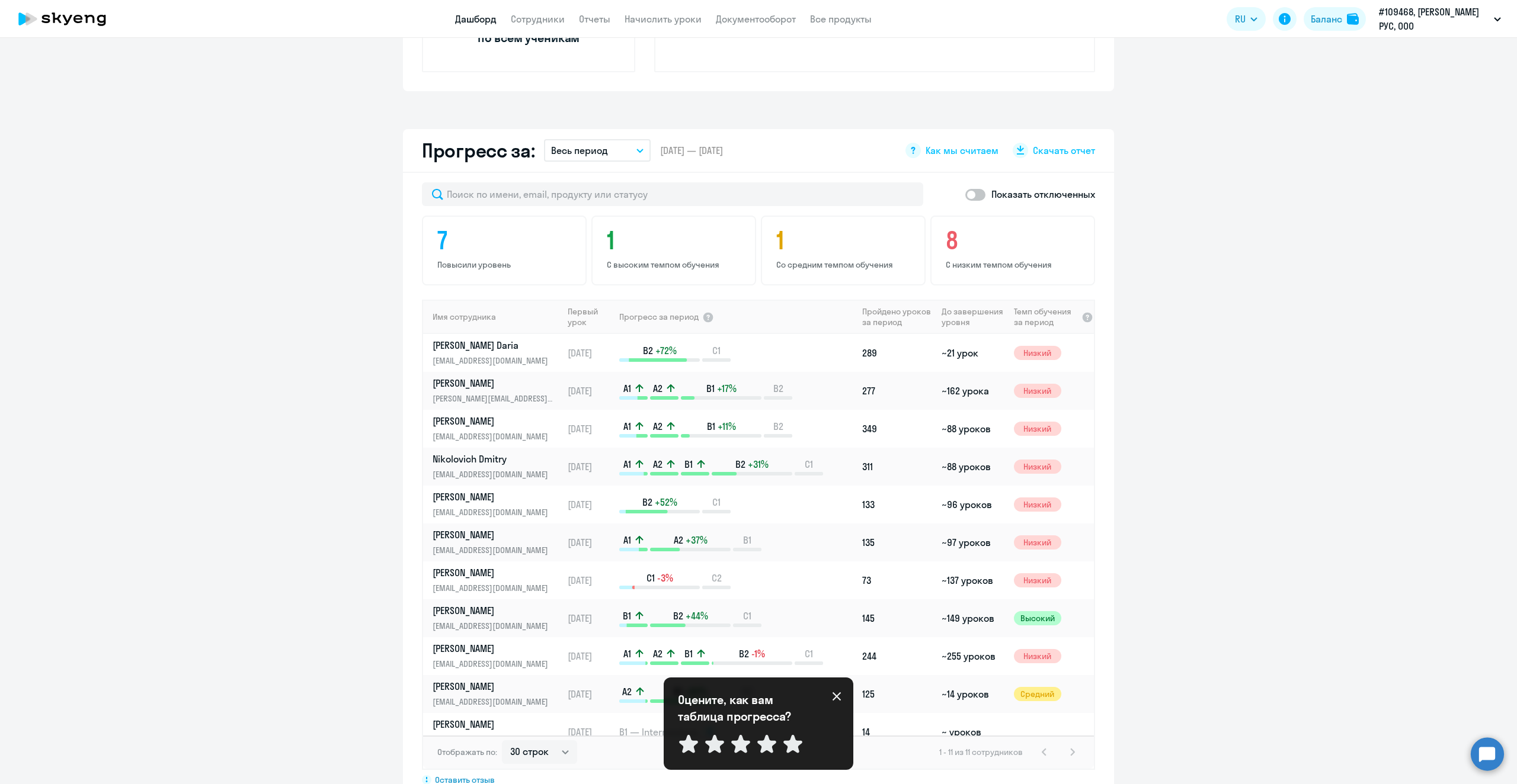
click at [835, 696] on icon at bounding box center [836, 696] width 10 height 10
click at [810, 717] on button "Ответить позже" at bounding box center [758, 718] width 161 height 21
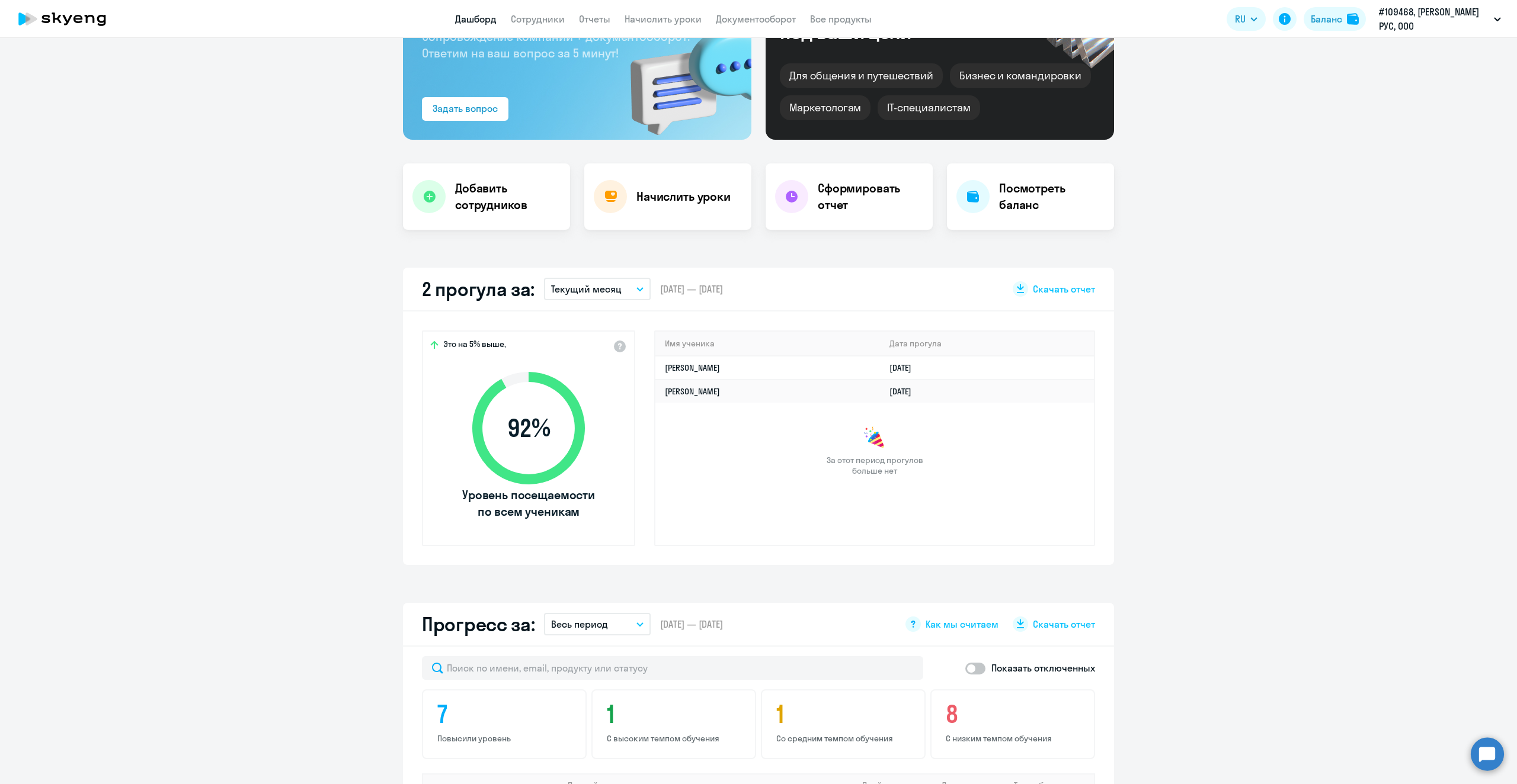
scroll to position [0, 0]
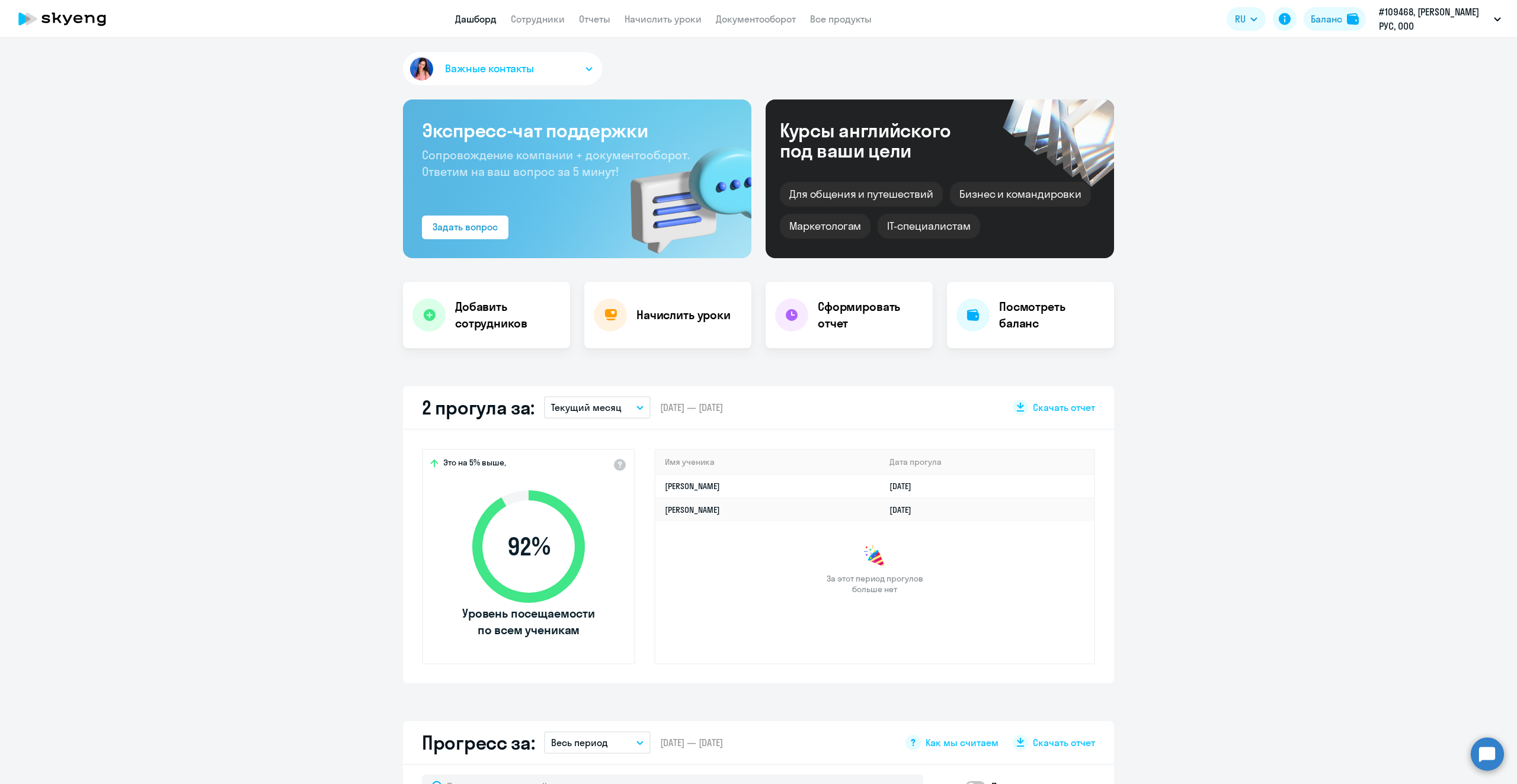
click at [578, 70] on button "Важные контакты" at bounding box center [502, 68] width 199 height 33
